Goal: Information Seeking & Learning: Learn about a topic

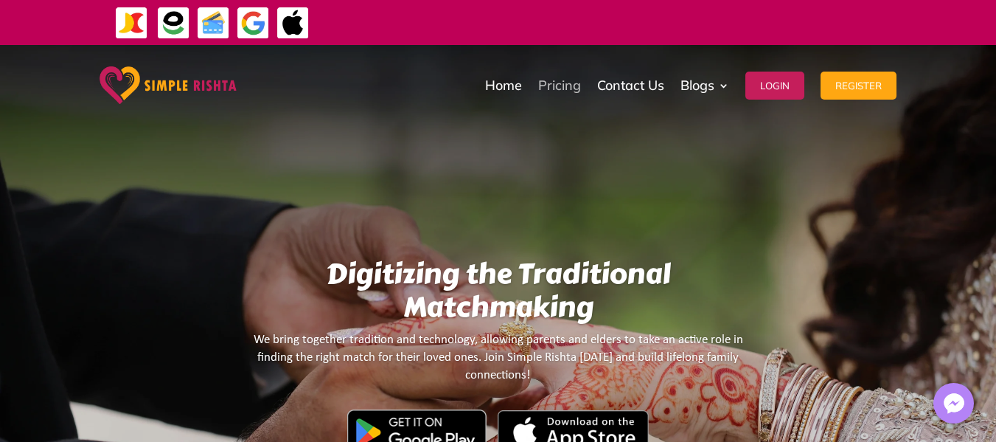
click at [571, 95] on link "Pricing" at bounding box center [559, 86] width 43 height 74
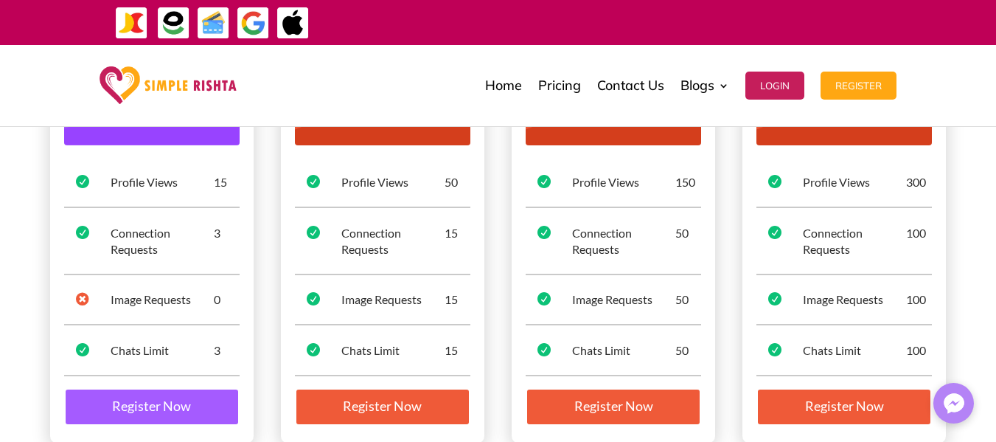
scroll to position [338, 0]
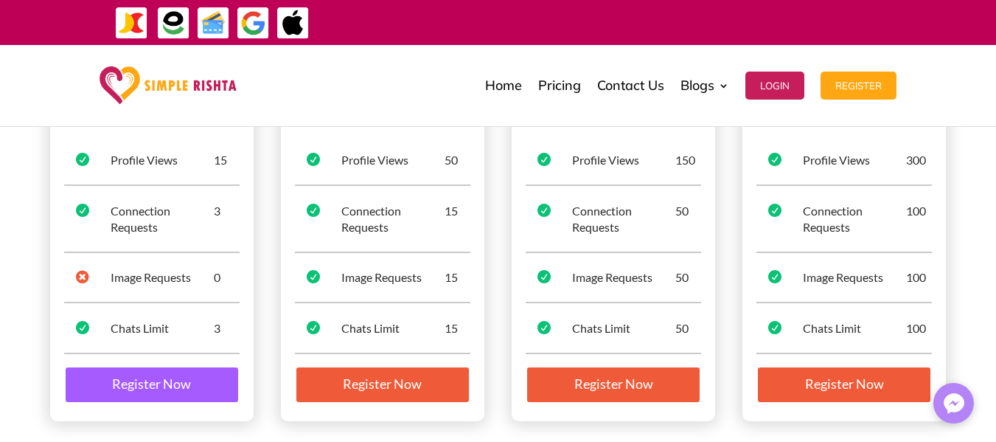
scroll to position [0, 0]
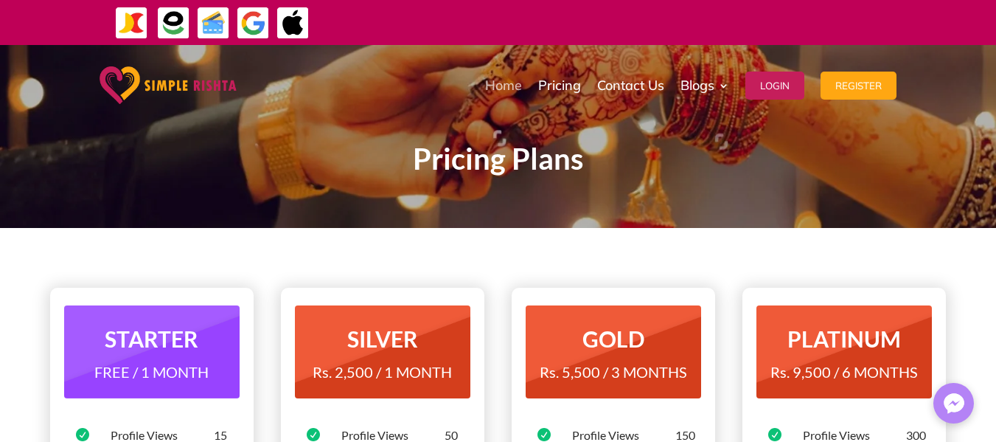
click at [507, 83] on link "Home" at bounding box center [503, 86] width 37 height 74
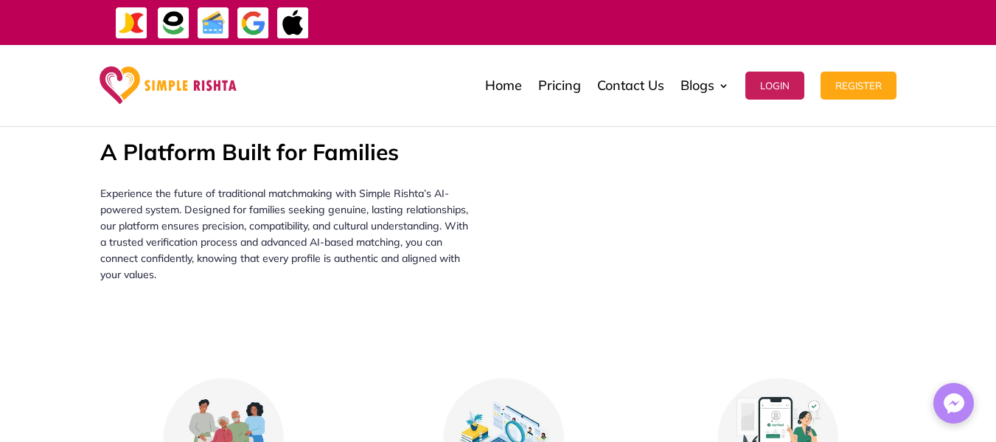
drag, startPoint x: 1006, startPoint y: 32, endPoint x: 1004, endPoint y: 94, distance: 62.0
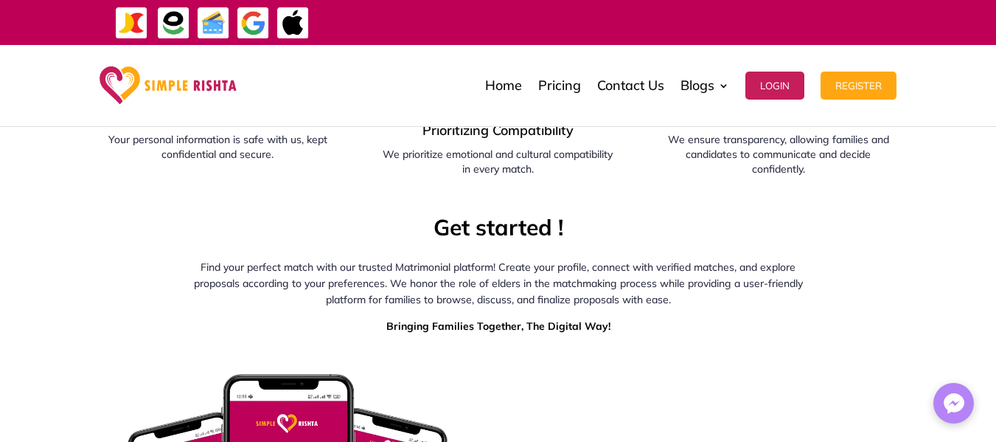
scroll to position [3084, 0]
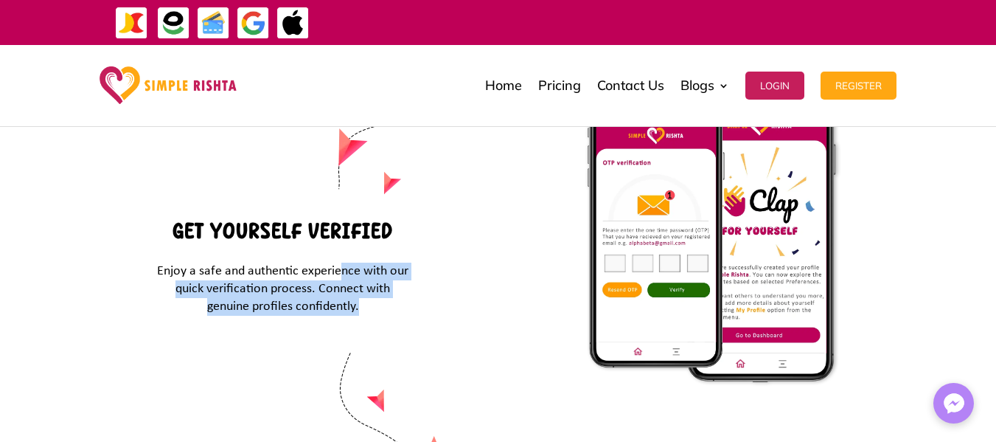
drag, startPoint x: 379, startPoint y: 338, endPoint x: 389, endPoint y: 357, distance: 21.8
click at [387, 357] on div "GET YOURSELF VERIFIED Enjoy a safe and authentic experience with our quick veri…" at bounding box center [283, 333] width 366 height 512
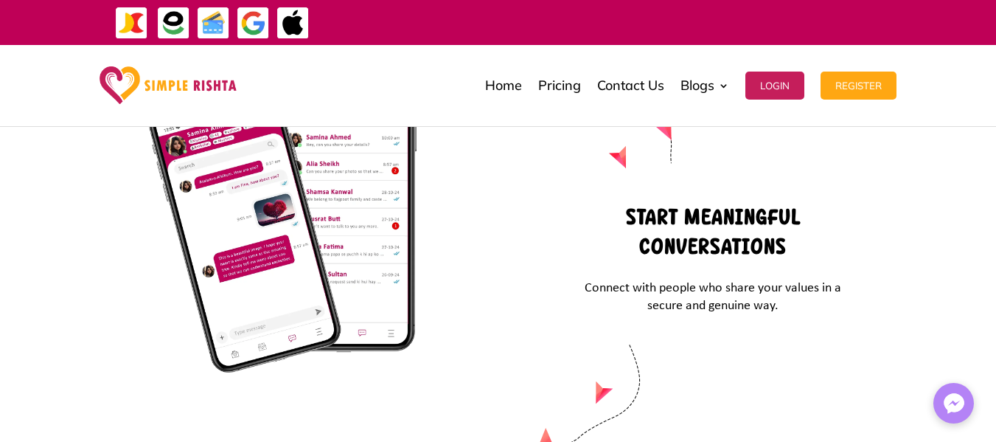
drag, startPoint x: 992, startPoint y: 316, endPoint x: 1000, endPoint y: 299, distance: 19.1
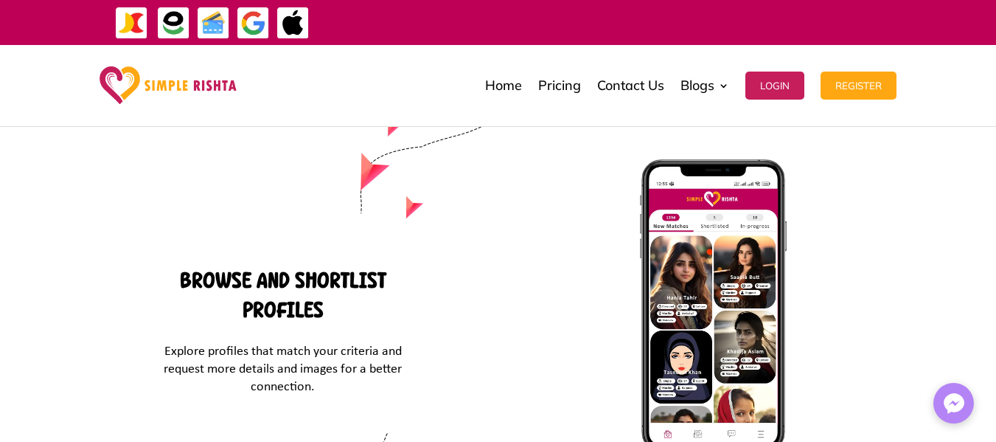
scroll to position [3958, 0]
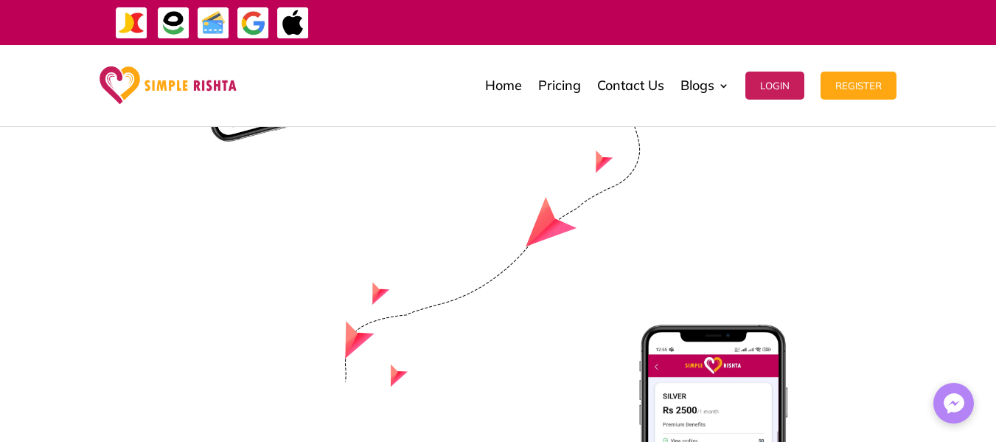
drag, startPoint x: 995, startPoint y: 317, endPoint x: 992, endPoint y: 328, distance: 11.3
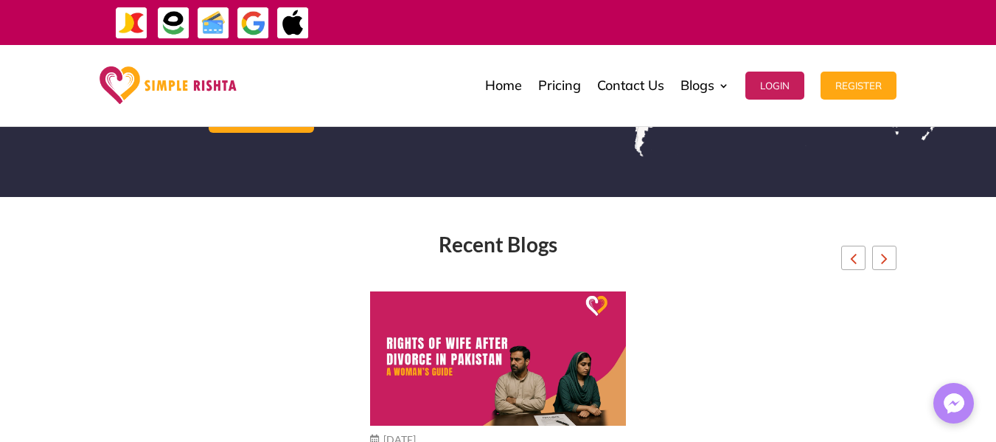
scroll to position [6029, 0]
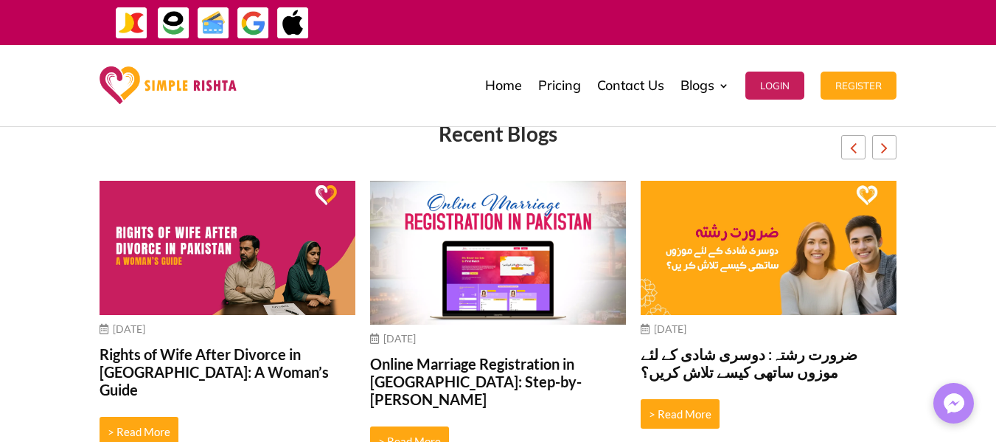
click at [683, 399] on link "> Read More" at bounding box center [680, 413] width 79 height 29
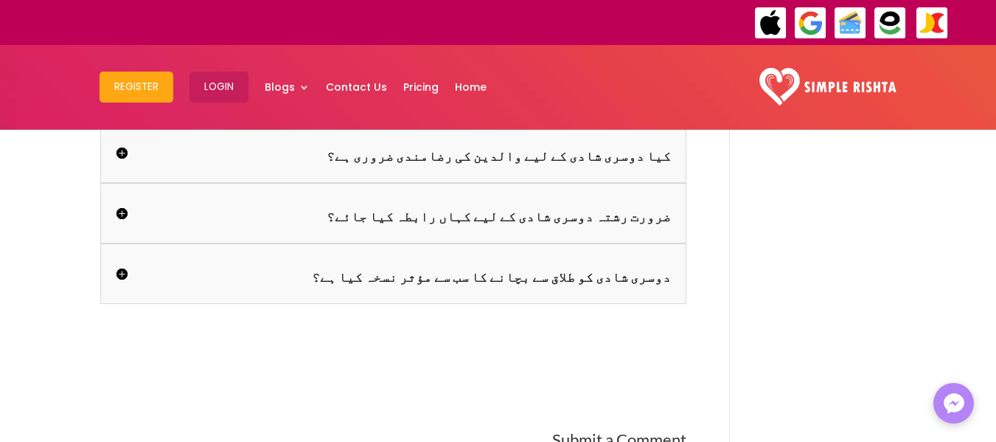
scroll to position [4305, 0]
